Goal: Find specific page/section: Find specific page/section

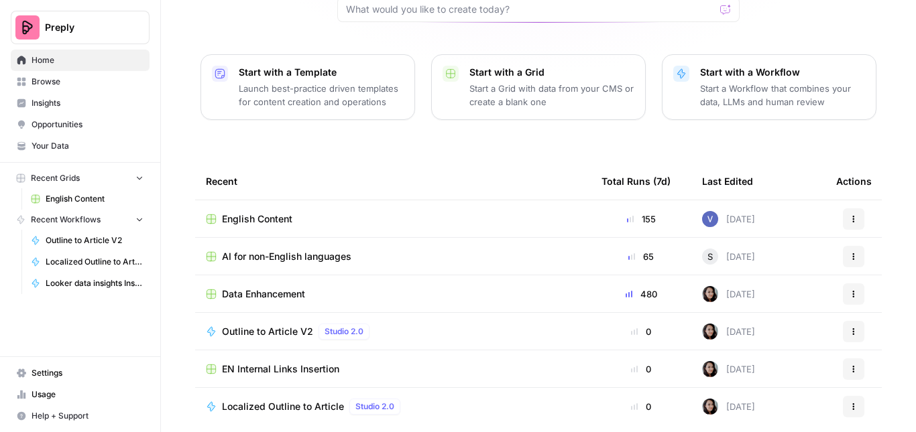
scroll to position [133, 0]
click at [262, 221] on span "English Content" at bounding box center [257, 218] width 70 height 13
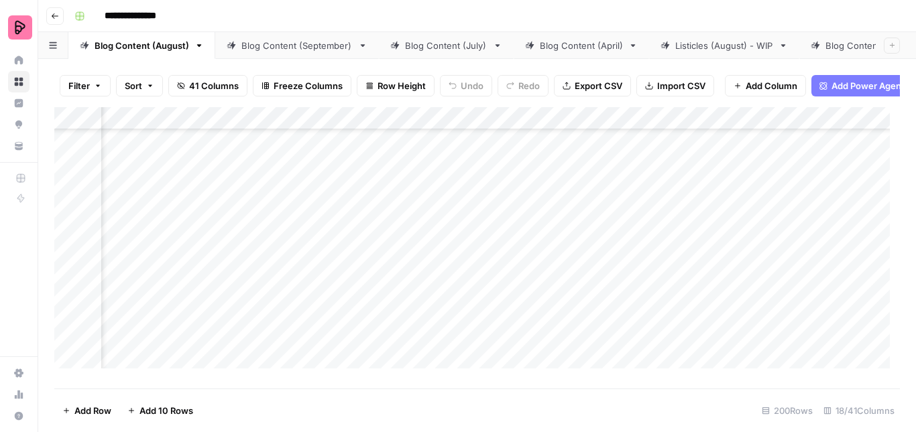
scroll to position [5829, 585]
